Goal: Entertainment & Leisure: Consume media (video, audio)

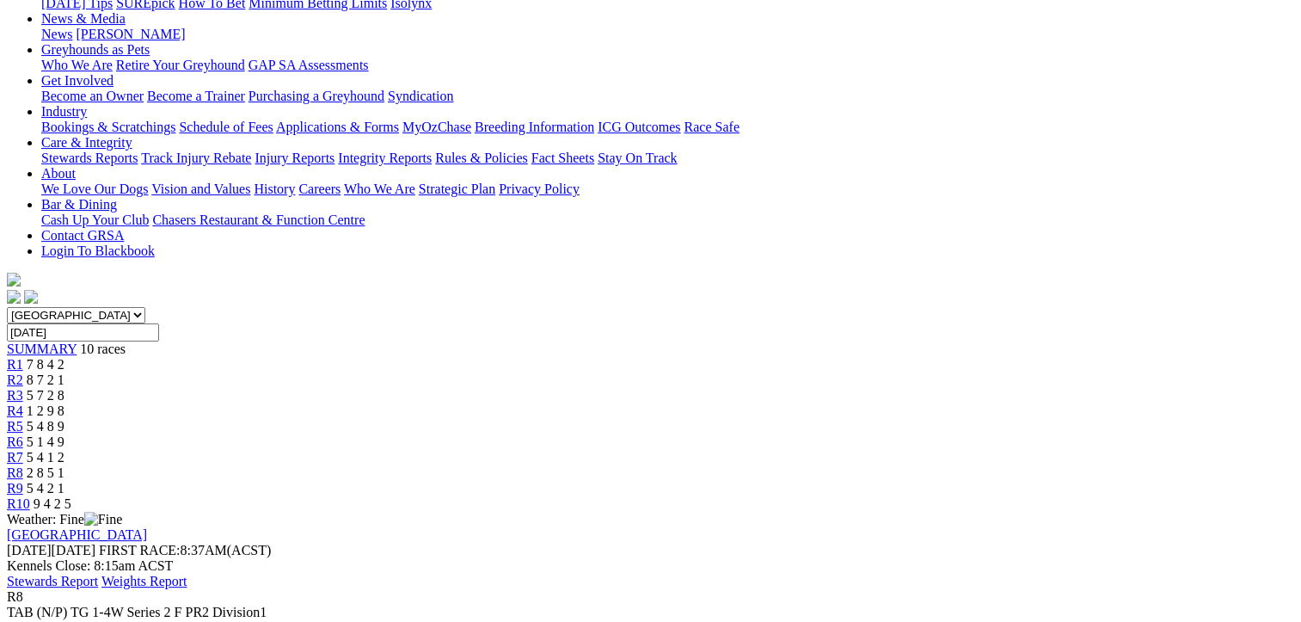
scroll to position [172, 0]
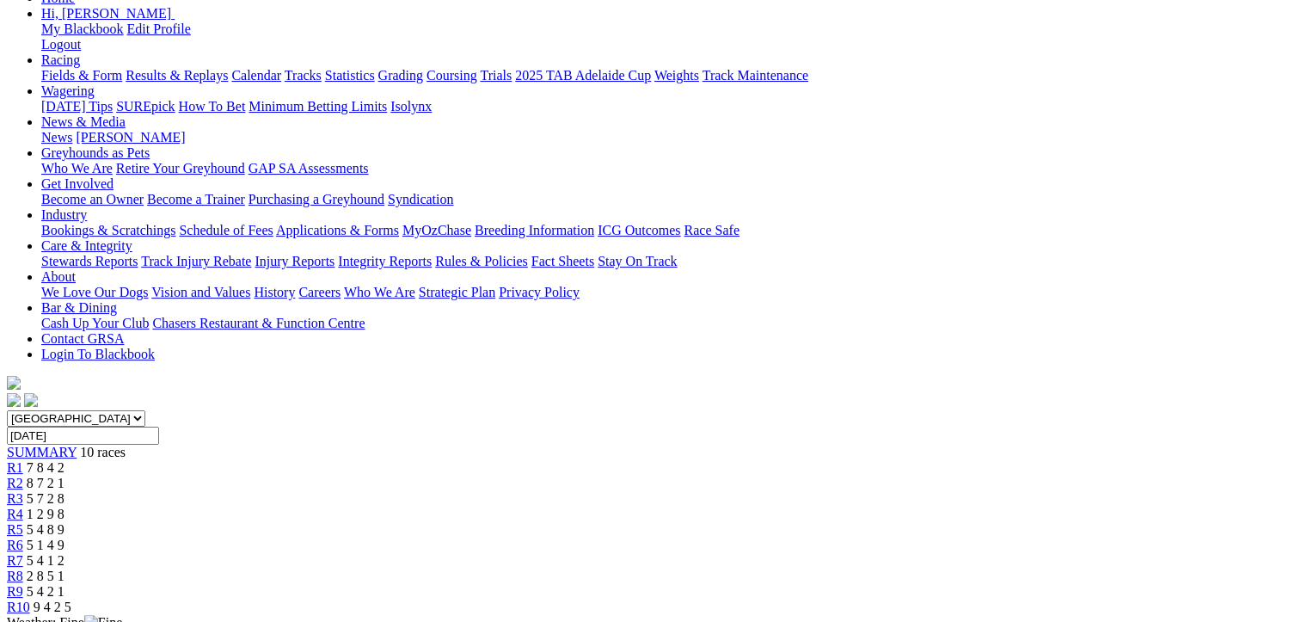
scroll to position [258, 0]
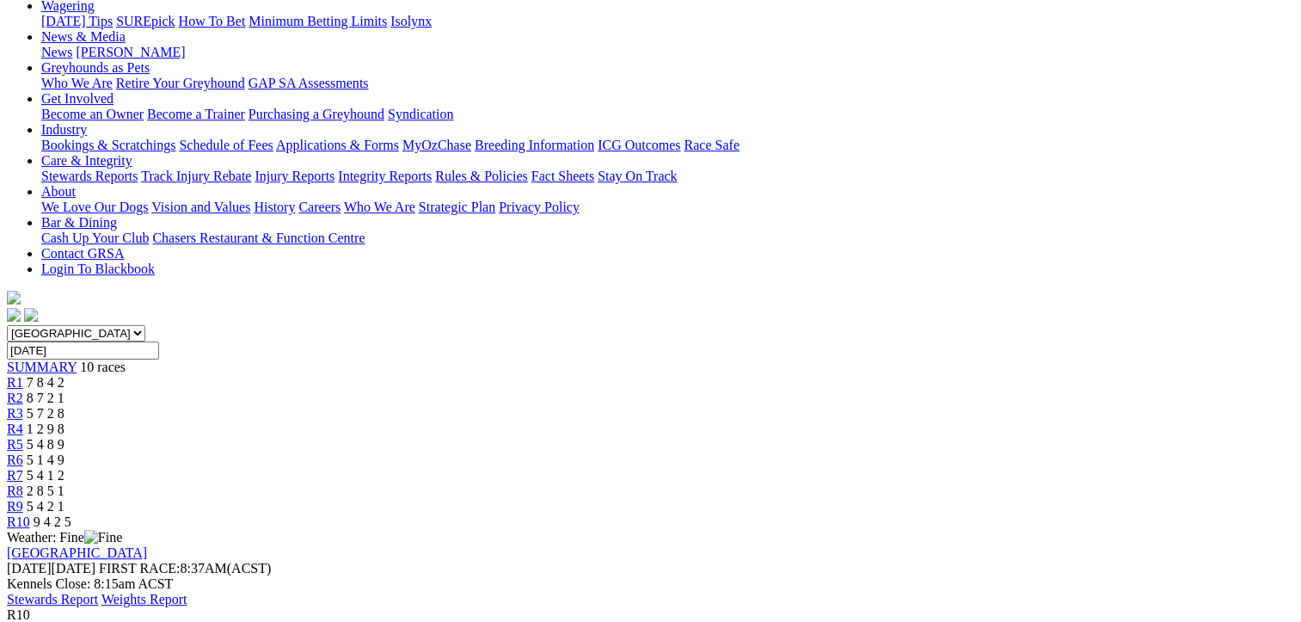
scroll to position [344, 0]
